Goal: Find specific page/section: Find specific page/section

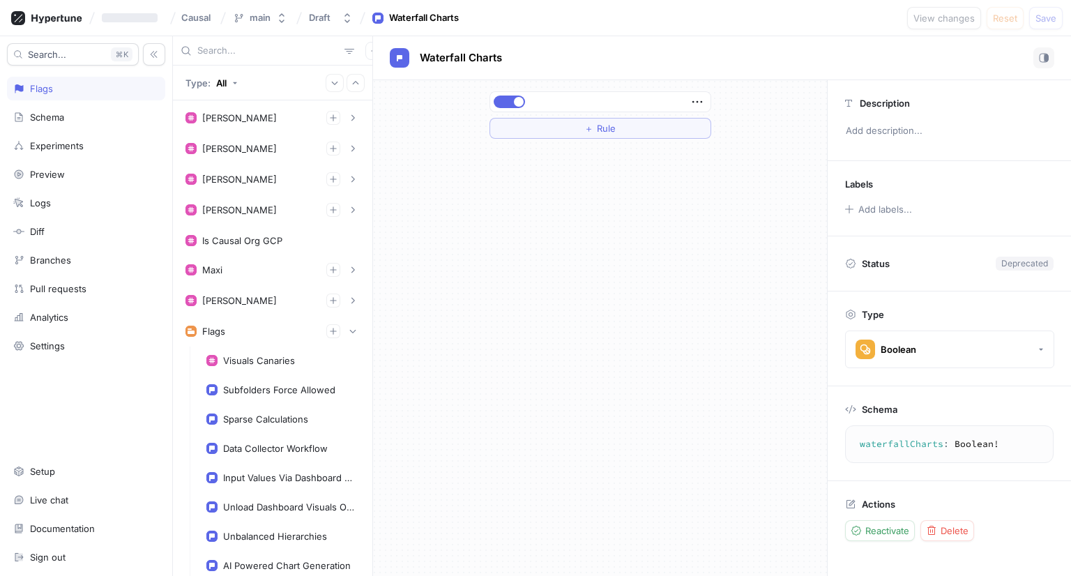
scroll to position [57, 0]
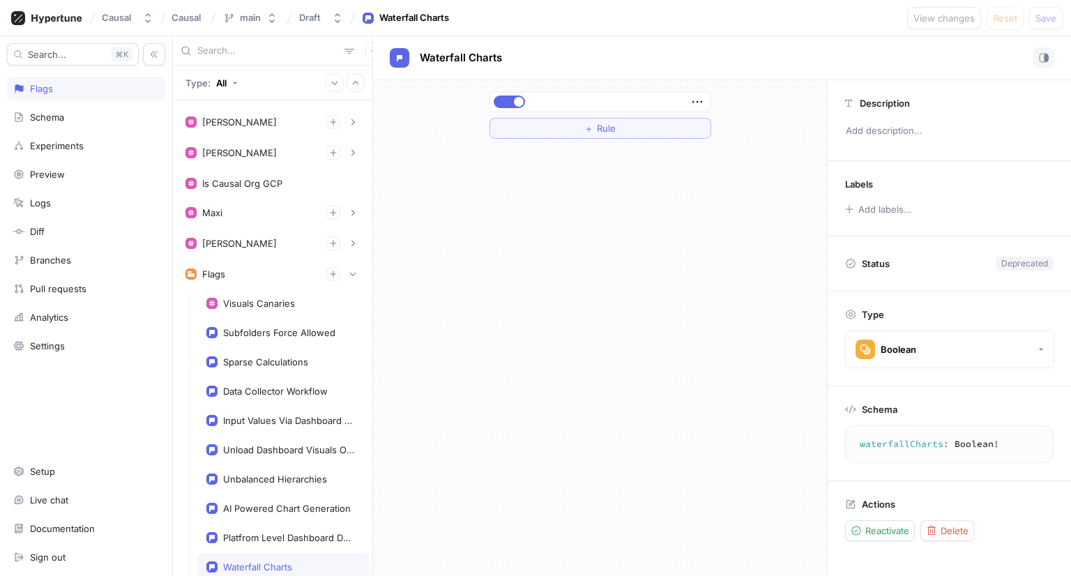
click at [222, 51] on input "text" at bounding box center [268, 51] width 142 height 14
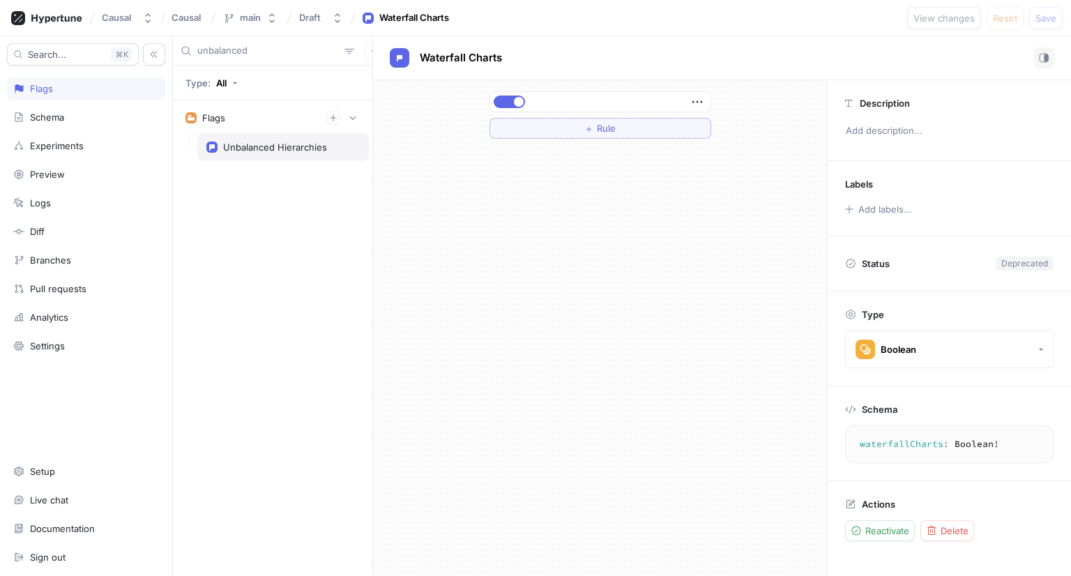
type input "unbalanced"
click at [237, 149] on div "Unbalanced Hierarchies" at bounding box center [275, 147] width 104 height 11
type textarea "unbalancedHierarchies: Boolean!"
